Goal: Complete application form

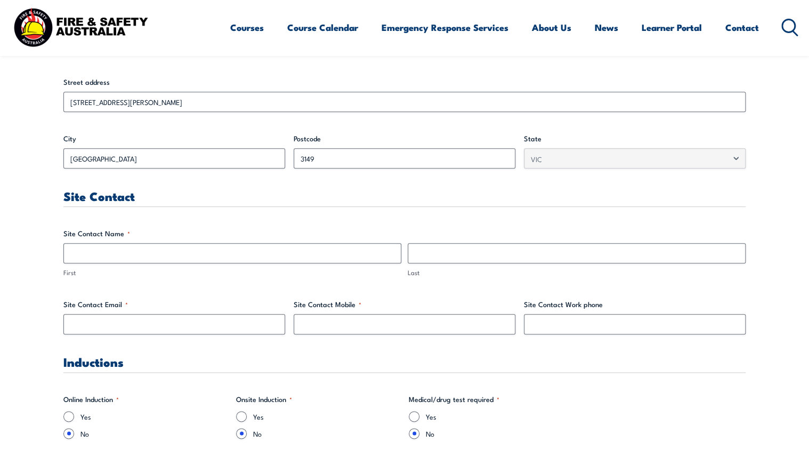
scroll to position [427, 0]
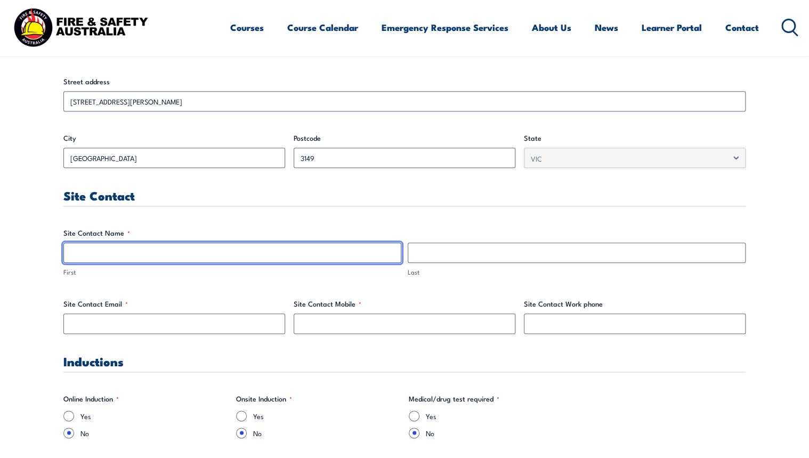
click at [247, 256] on input "First" at bounding box center [232, 253] width 338 height 20
type input "David"
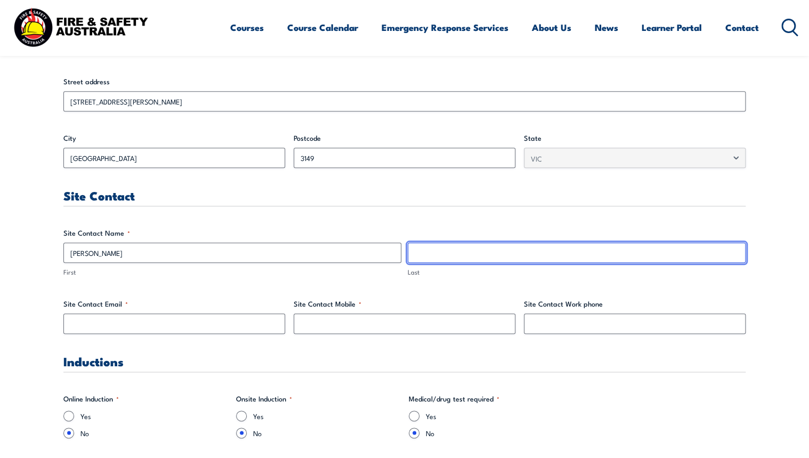
type input "Gyaw"
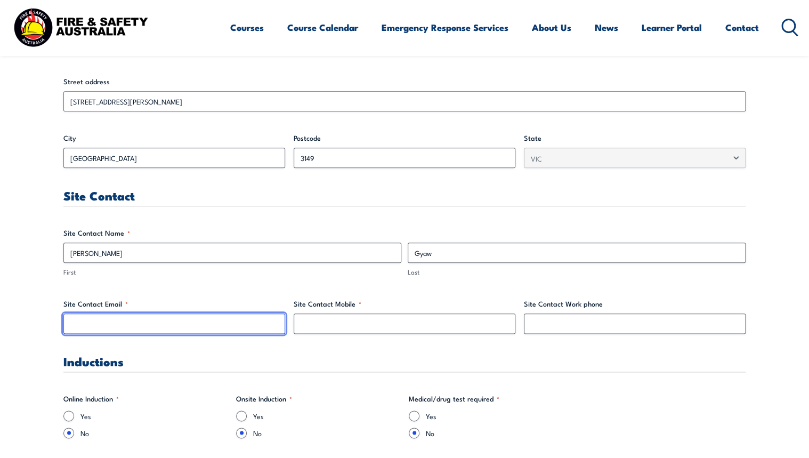
type input "david.gyaw@leicabiosystems.com"
type input "0400239560"
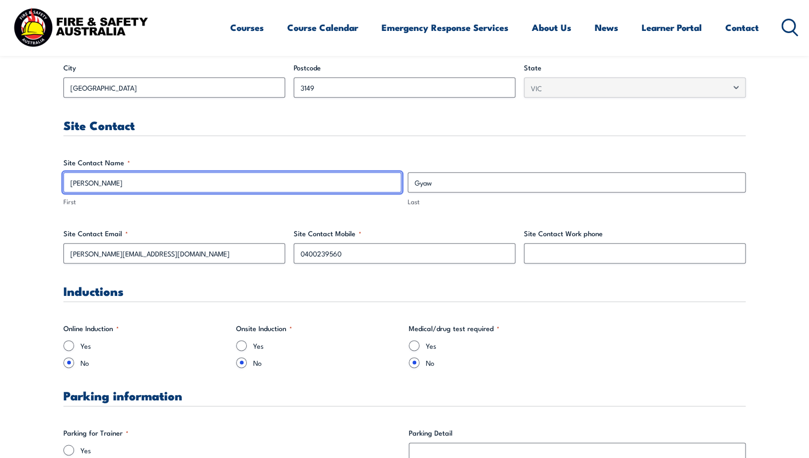
scroll to position [554, 0]
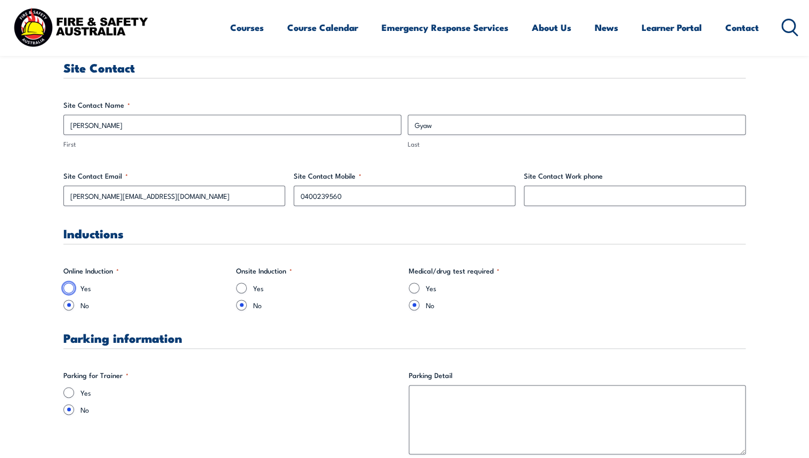
click at [73, 286] on input "Yes" at bounding box center [68, 288] width 11 height 11
radio input "true"
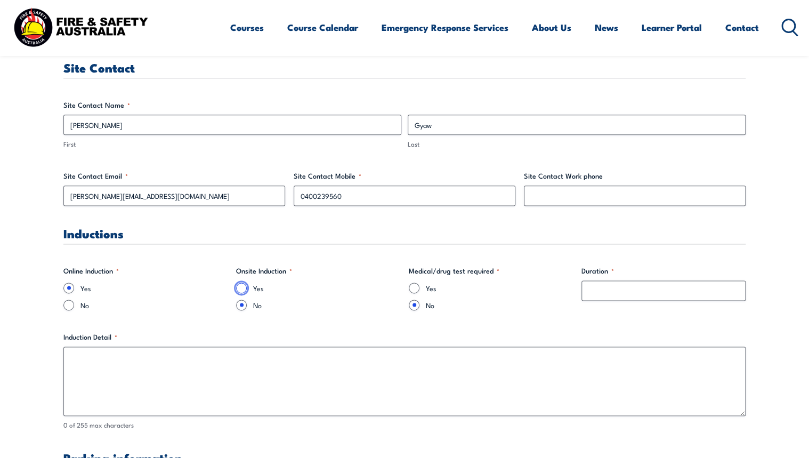
click at [243, 289] on input "Yes" at bounding box center [241, 288] width 11 height 11
radio input "true"
click at [595, 293] on input "Duration *" at bounding box center [664, 290] width 164 height 20
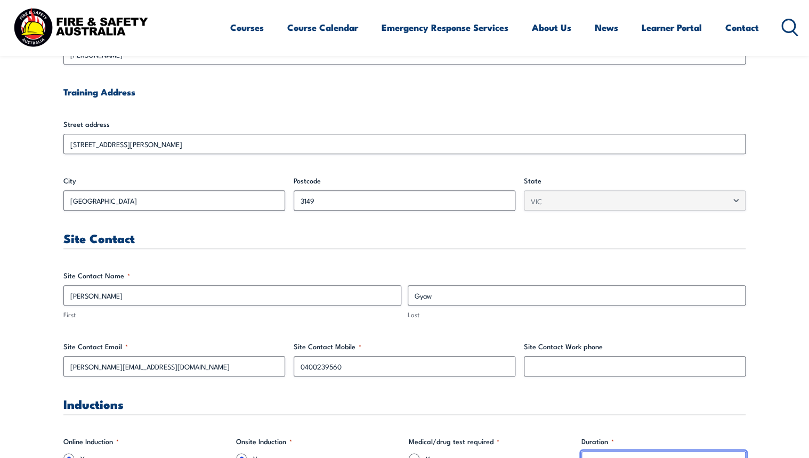
scroll to position [597, 0]
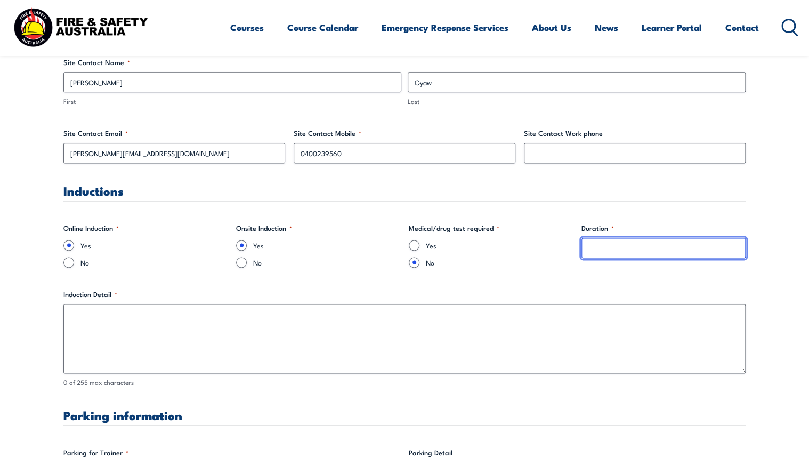
click at [596, 239] on input "Duration *" at bounding box center [664, 248] width 164 height 20
type input "5min"
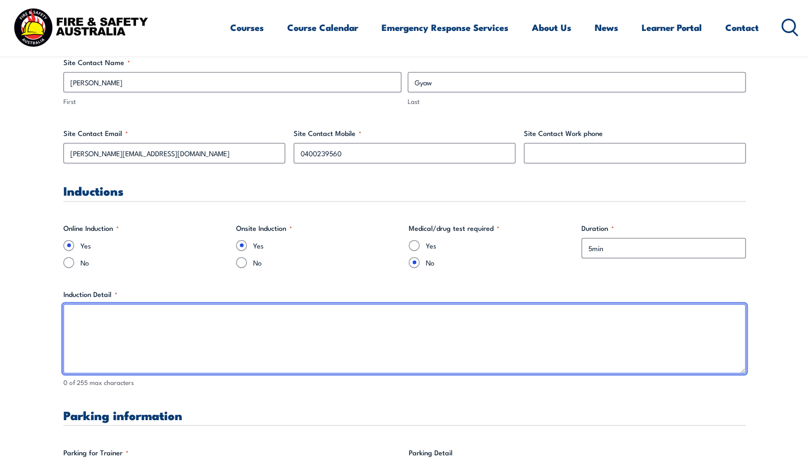
click at [224, 311] on textarea "Induction Detail *" at bounding box center [404, 338] width 682 height 69
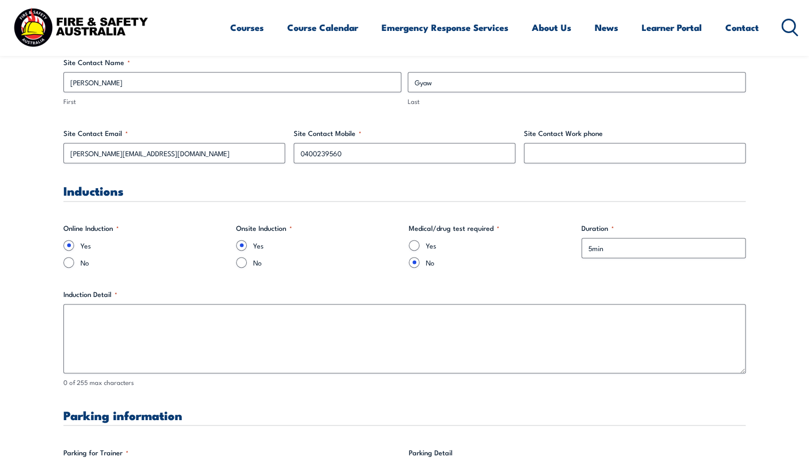
click at [549, 266] on label "No" at bounding box center [499, 262] width 147 height 11
click at [420, 266] on input "No" at bounding box center [414, 262] width 11 height 11
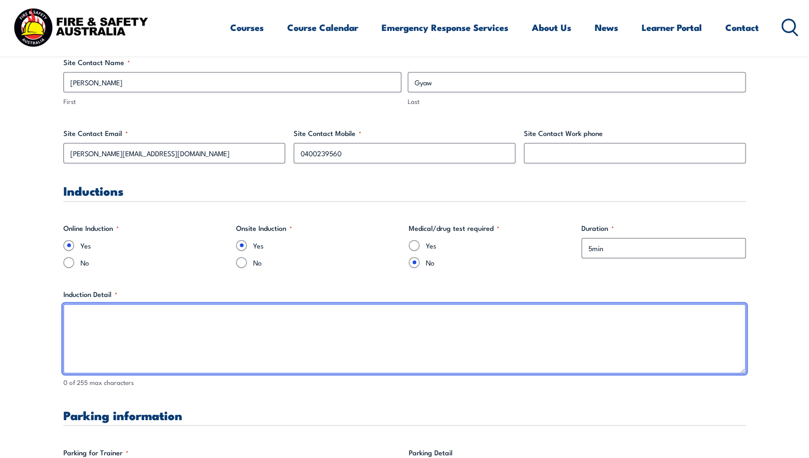
click at [186, 310] on textarea "Induction Detail *" at bounding box center [404, 338] width 682 height 69
type textarea "I"
click at [246, 316] on textarea "iPad induction upon sign in. visitor security access pass w" at bounding box center [404, 338] width 682 height 69
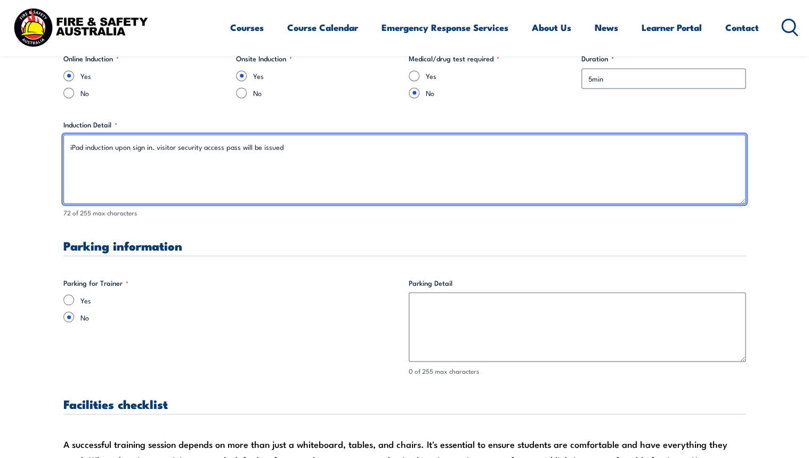
scroll to position [768, 0]
type textarea "iPad induction upon sign in. visitor security access pass will be issued"
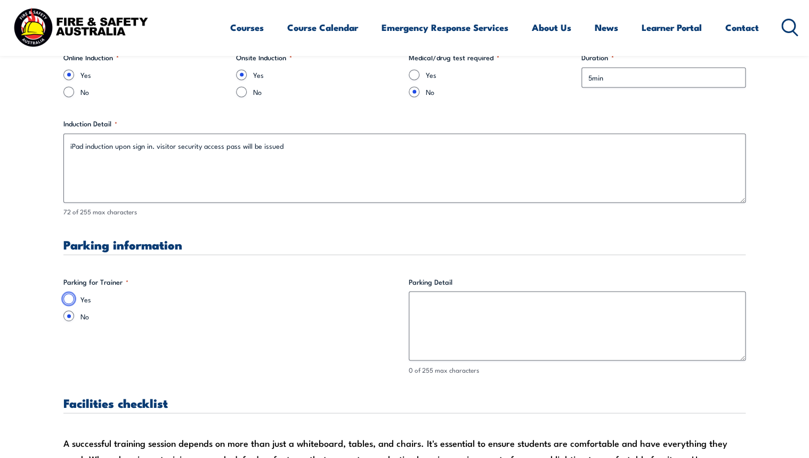
click at [68, 299] on input "Yes" at bounding box center [68, 298] width 11 height 11
radio input "true"
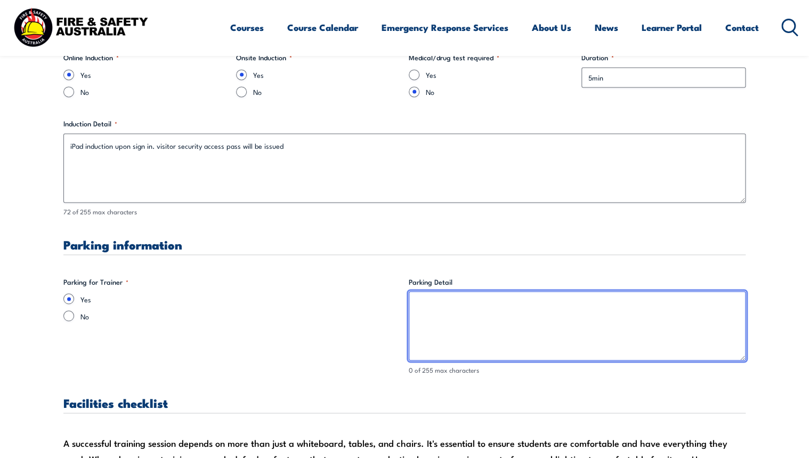
click at [441, 300] on textarea "Parking Detail" at bounding box center [577, 325] width 337 height 69
type textarea "ample parking on site at that time, as we are are ai"
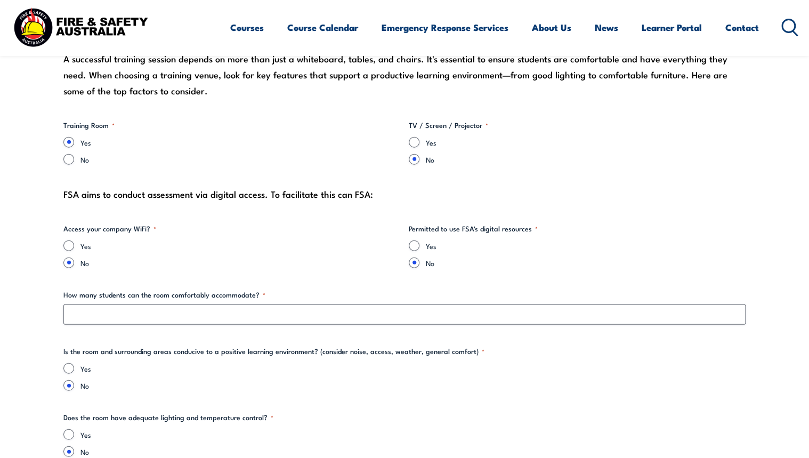
scroll to position [938, 0]
